Goal: Information Seeking & Learning: Learn about a topic

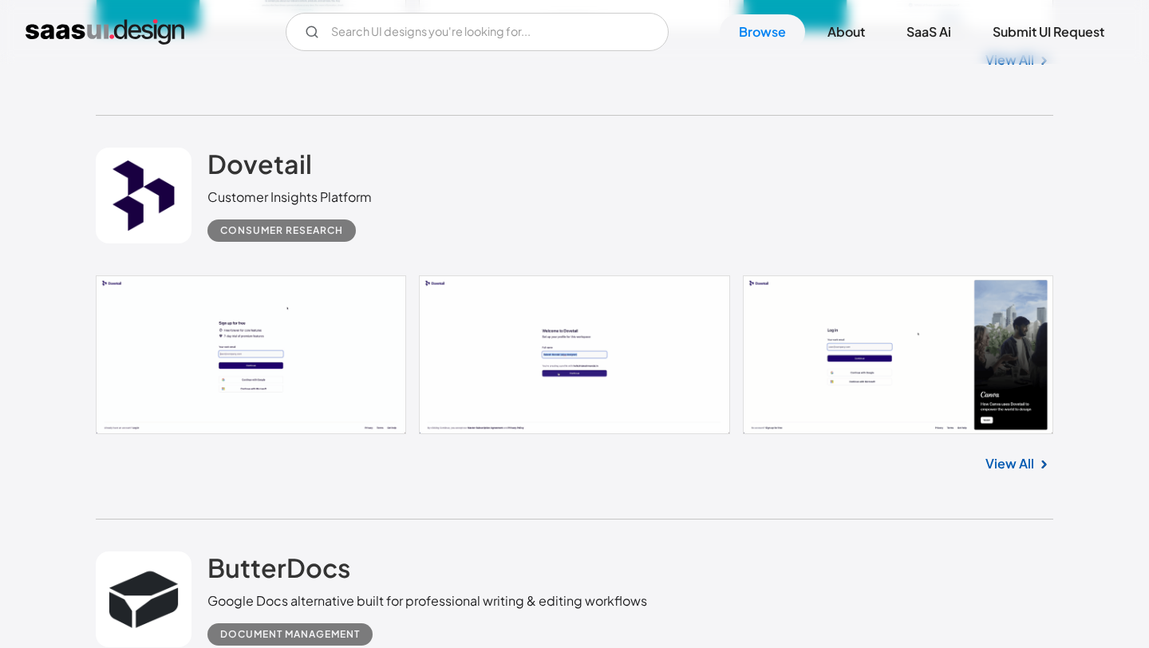
scroll to position [3491, 0]
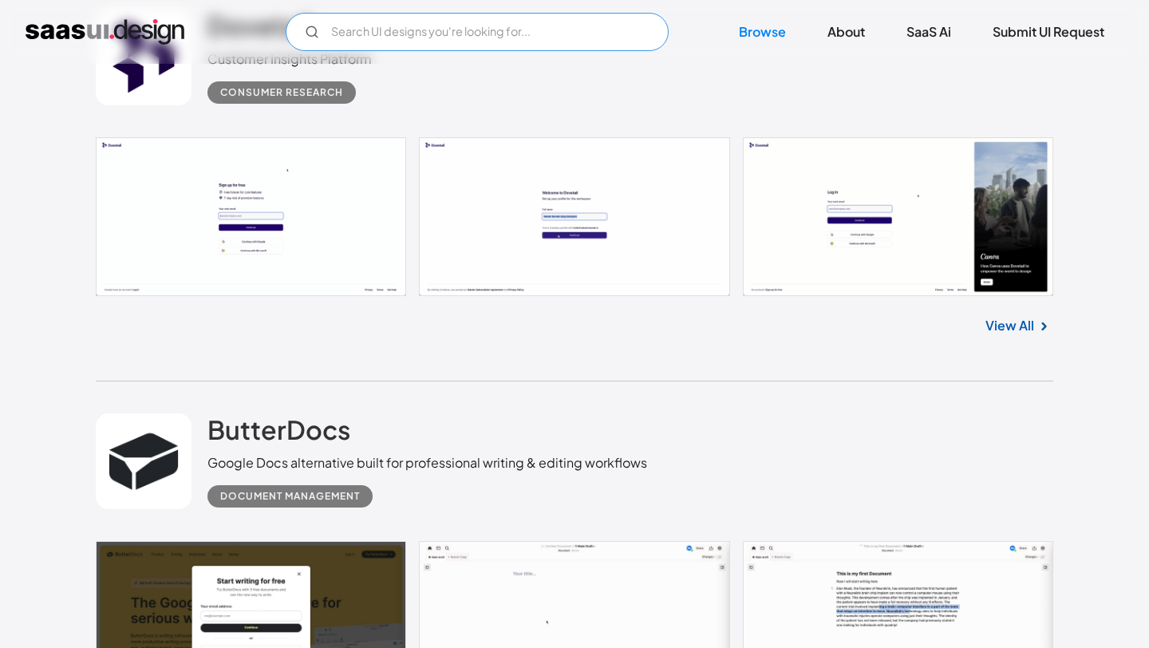
click at [553, 43] on input "Email Form" at bounding box center [477, 32] width 383 height 38
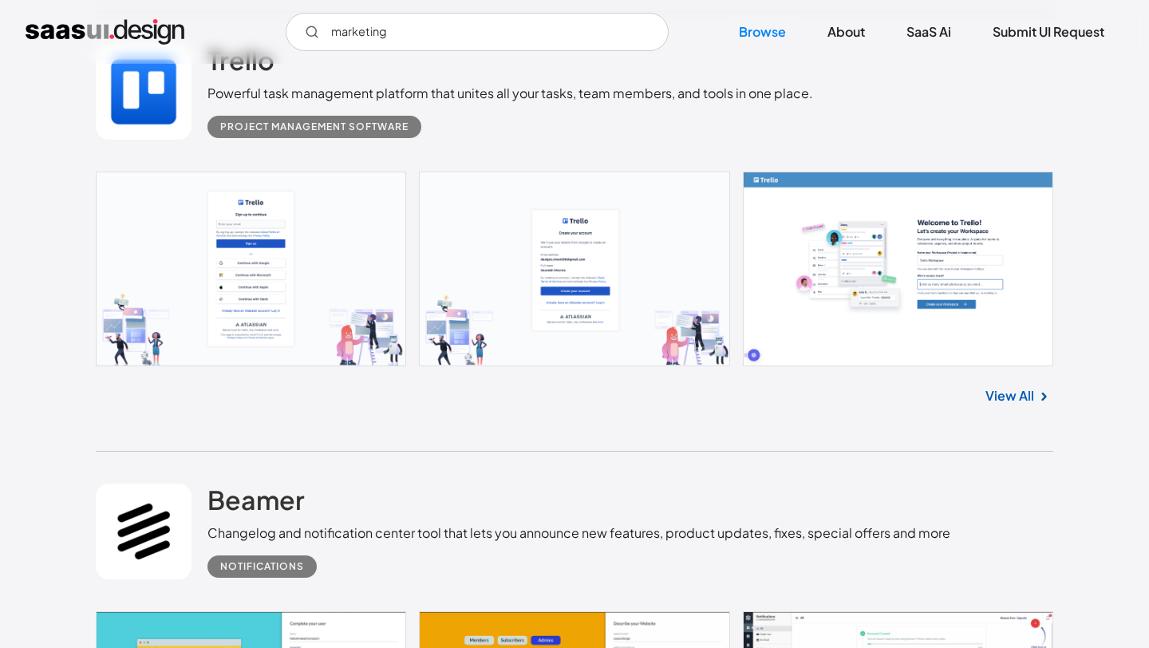
scroll to position [12316, 0]
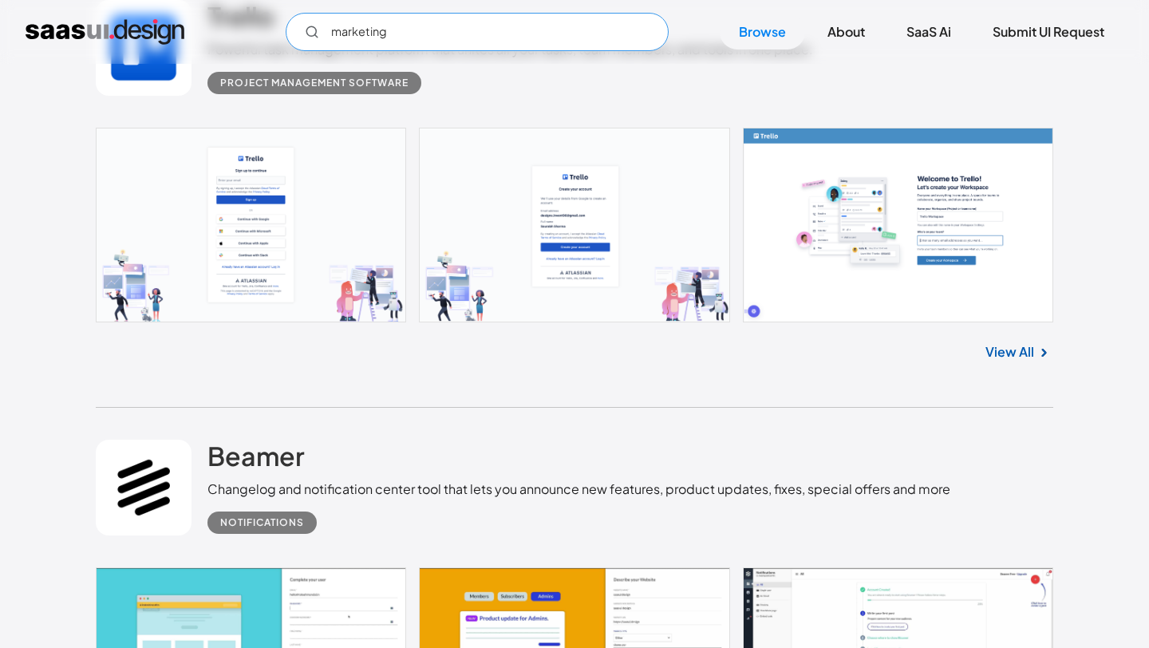
click at [590, 35] on input "marketing" at bounding box center [477, 32] width 383 height 38
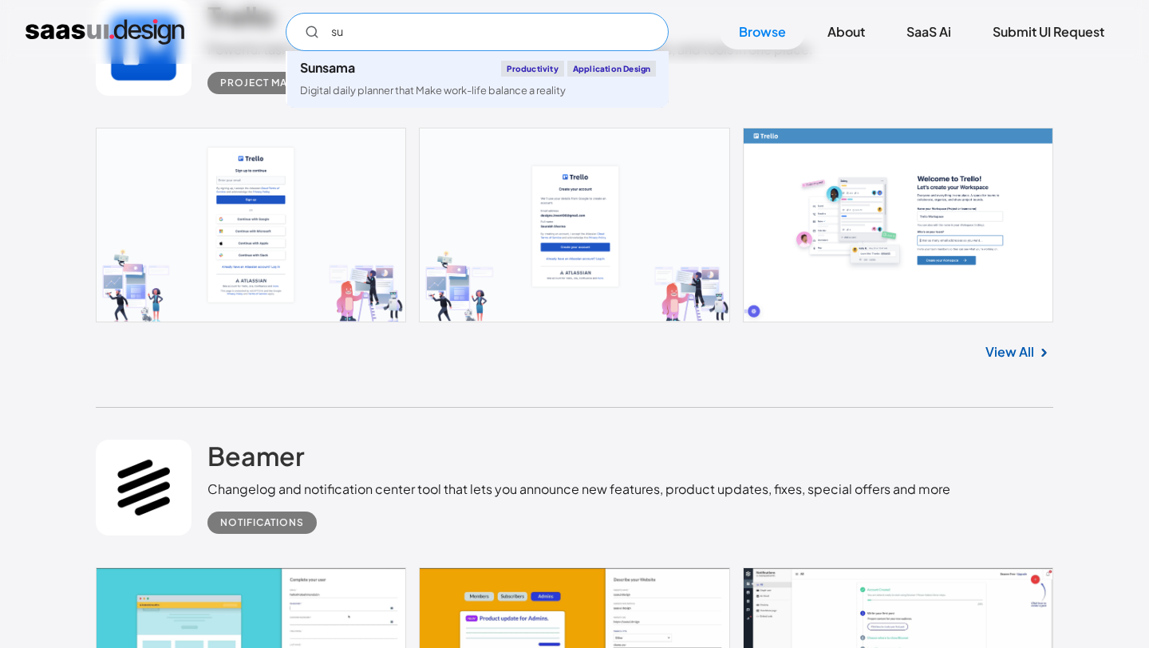
type input "s"
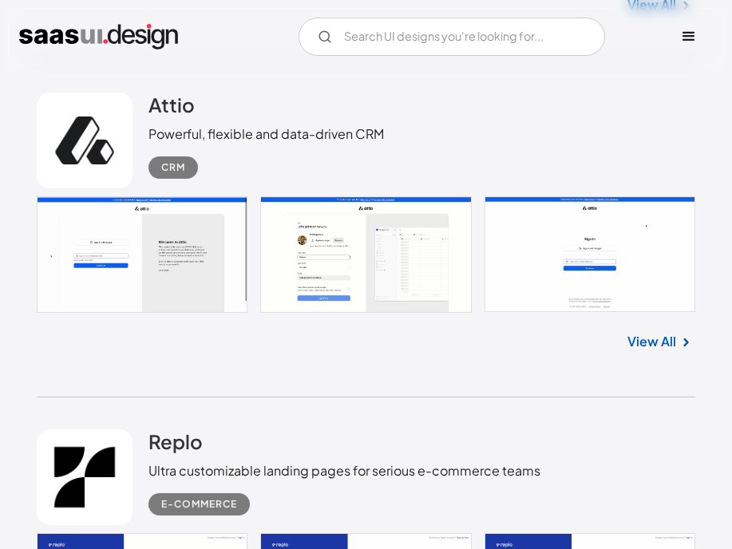
scroll to position [33587, 0]
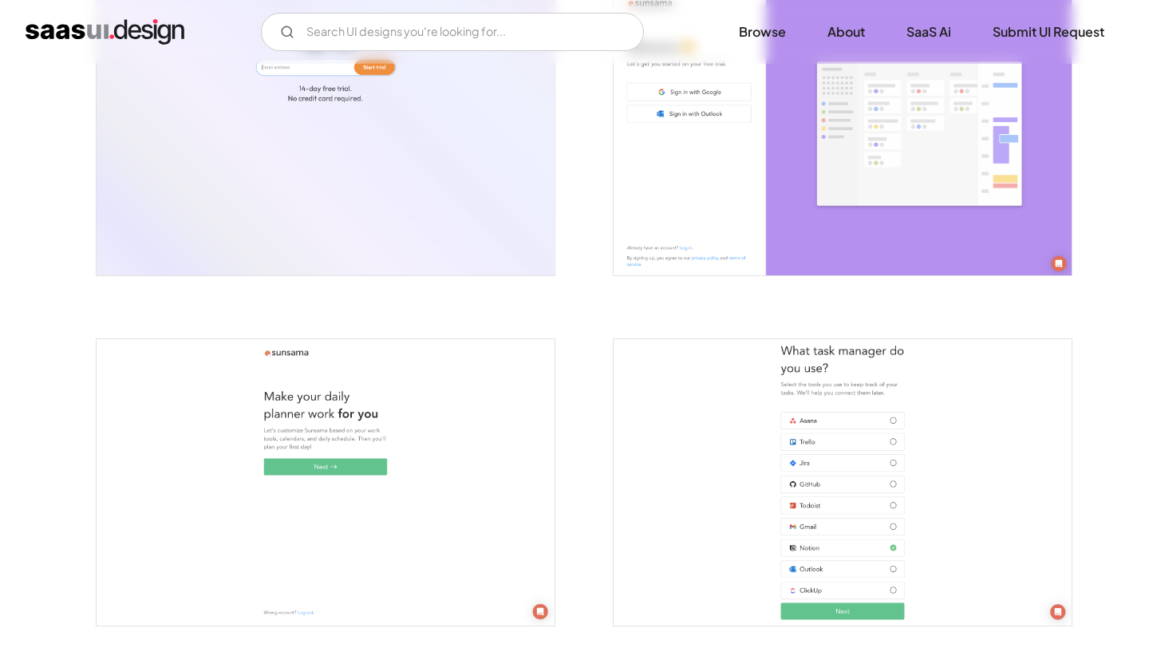
scroll to position [354, 0]
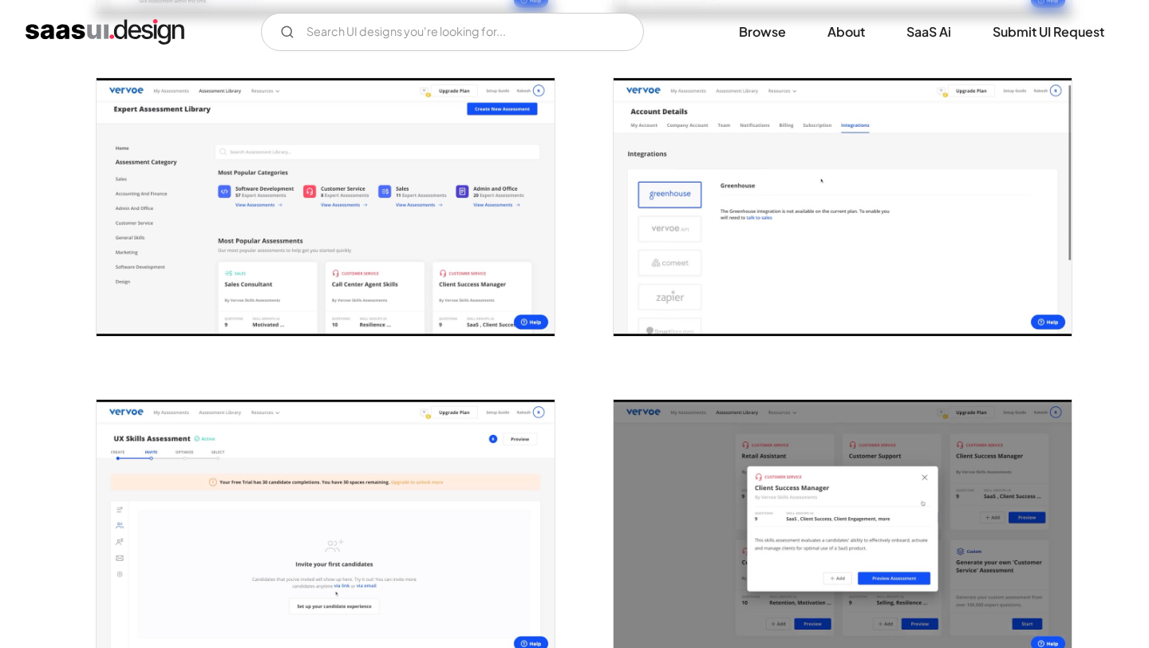
scroll to position [2001, 0]
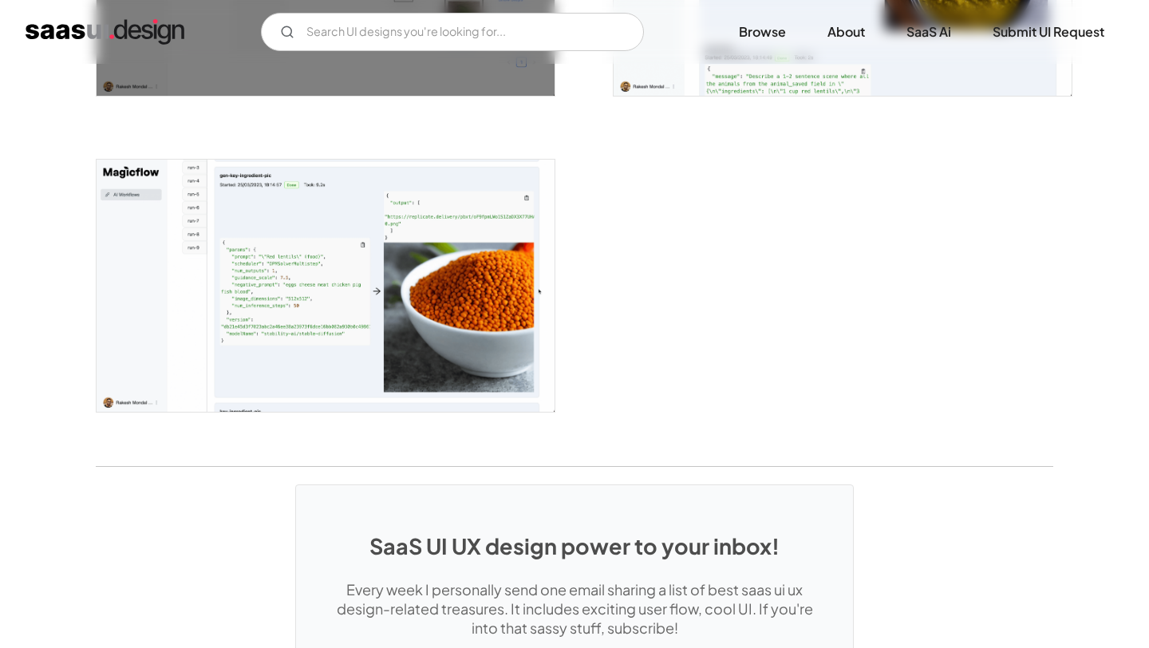
scroll to position [2434, 0]
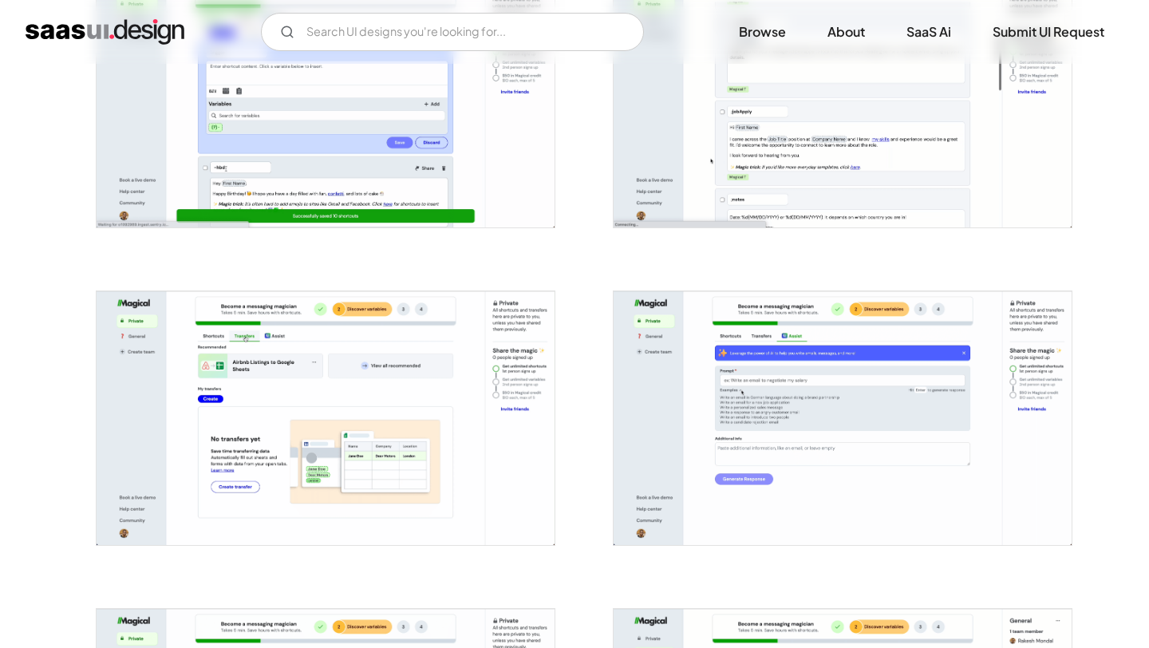
scroll to position [2020, 0]
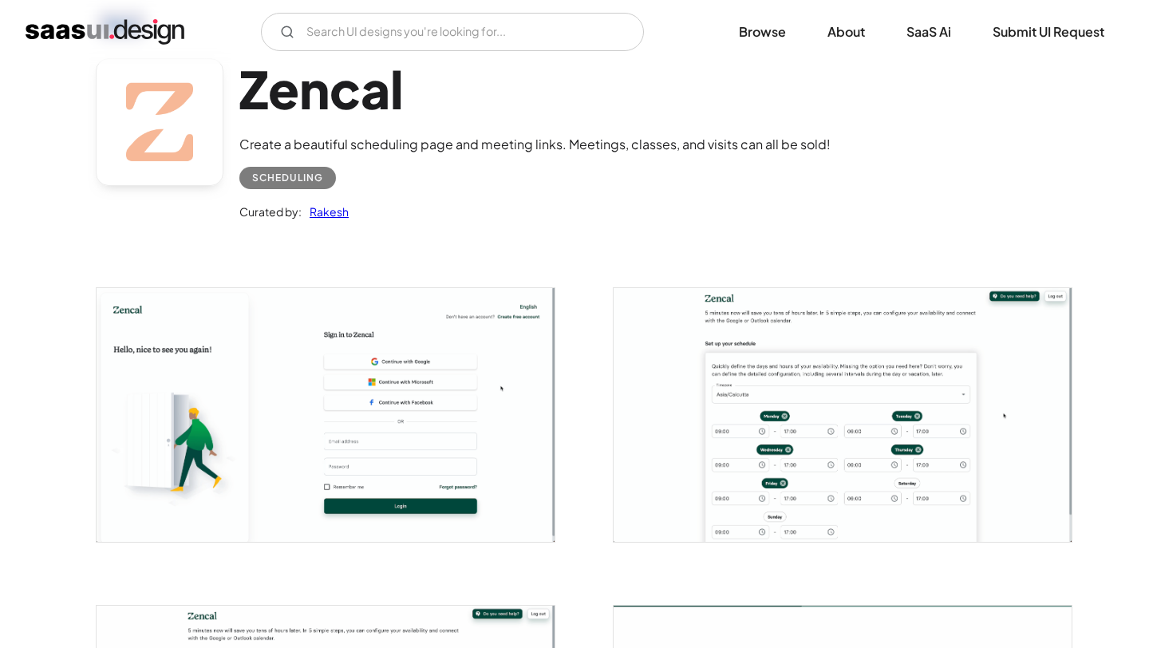
scroll to position [54, 0]
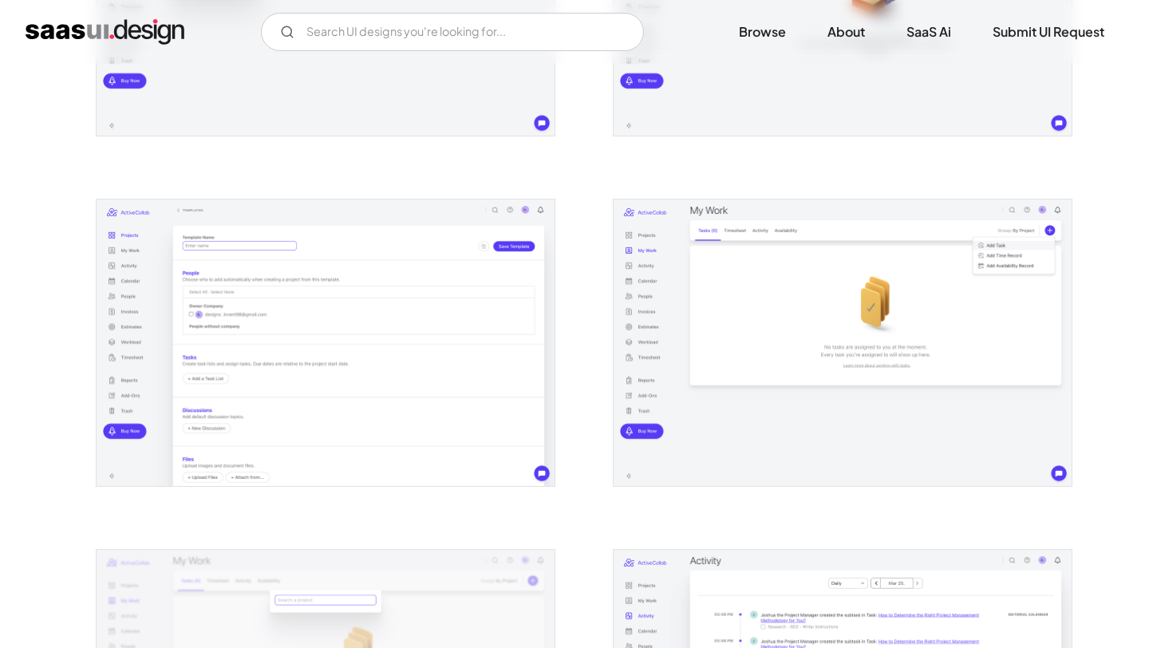
scroll to position [880, 0]
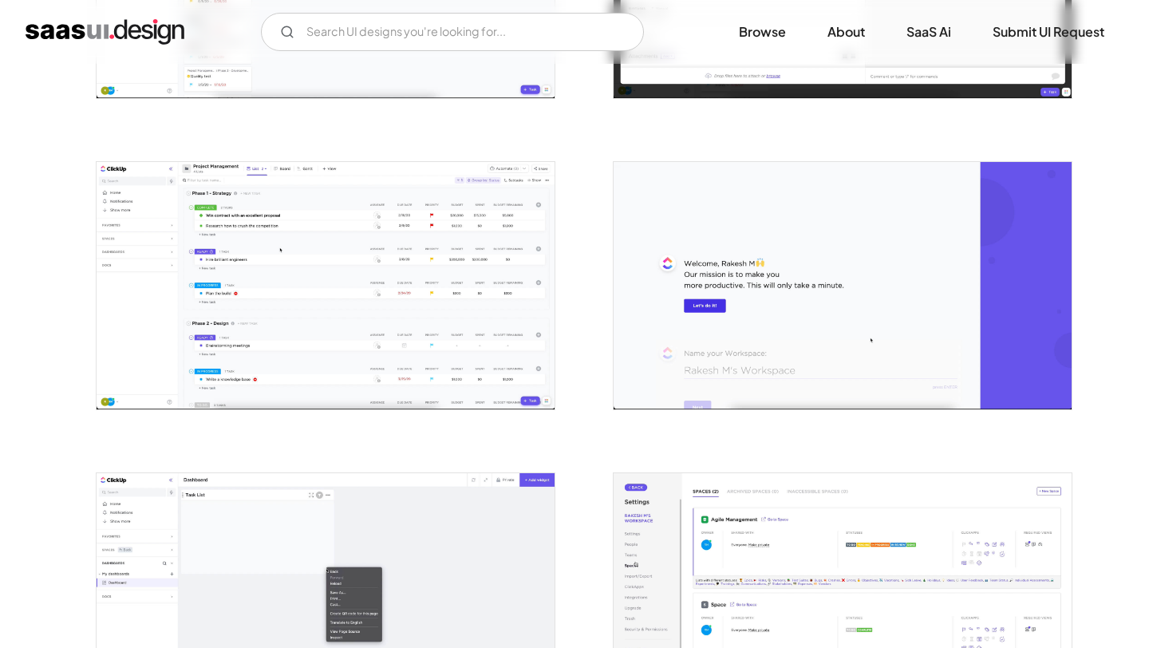
scroll to position [3020, 0]
